Goal: Information Seeking & Learning: Learn about a topic

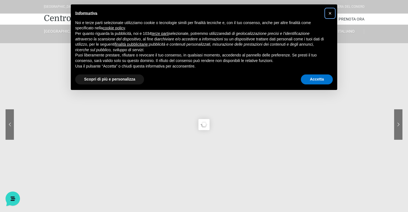
click at [332, 13] on button "×" at bounding box center [329, 13] width 9 height 9
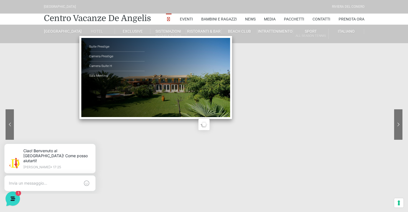
click at [92, 32] on link "Hotel" at bounding box center [96, 31] width 35 height 5
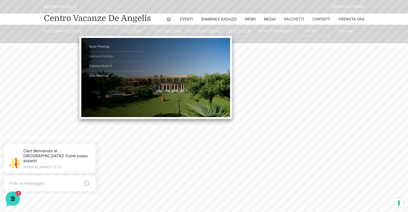
click at [98, 58] on link "Camera Prestige" at bounding box center [116, 57] width 55 height 10
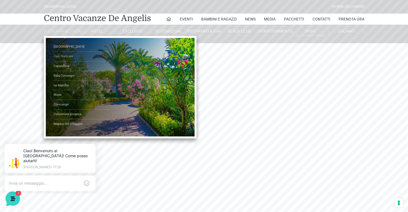
click at [62, 62] on link "Oasi Naturale" at bounding box center [81, 57] width 55 height 10
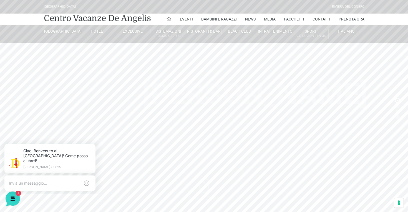
click at [195, 173] on header "Villaggio Hotel Resort Riviera Del Conero Centro Vacanze De Angelis Eventi Miss…" at bounding box center [204, 111] width 408 height 222
click at [205, 179] on header "Villaggio Hotel Resort Riviera Del Conero Centro Vacanze De Angelis Eventi Miss…" at bounding box center [204, 111] width 408 height 222
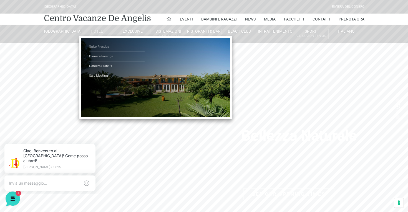
click at [100, 47] on link "Suite Prestige" at bounding box center [116, 47] width 55 height 10
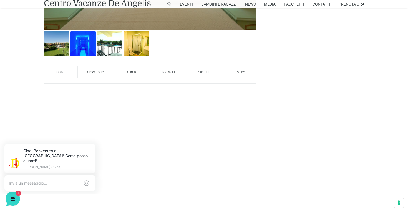
scroll to position [398, 0]
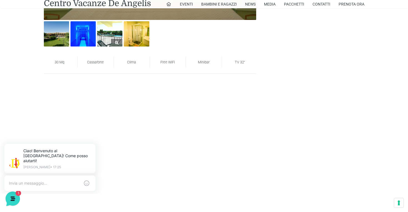
click at [111, 32] on img at bounding box center [109, 33] width 25 height 25
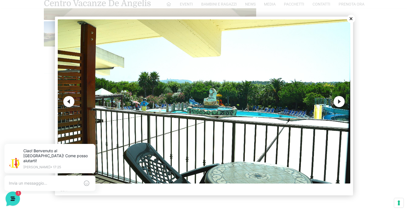
click at [42, 63] on div at bounding box center [204, 106] width 408 height 212
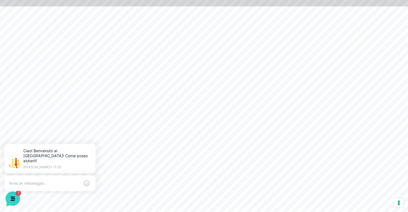
scroll to position [0, 0]
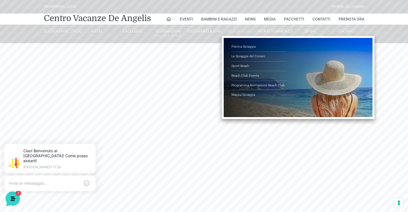
click at [240, 34] on link "Beach Club" at bounding box center [239, 31] width 35 height 5
click at [250, 57] on link "Le Spiaggie del Conero" at bounding box center [258, 57] width 55 height 10
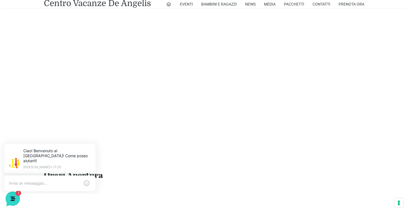
scroll to position [412, 0]
